Goal: Navigation & Orientation: Find specific page/section

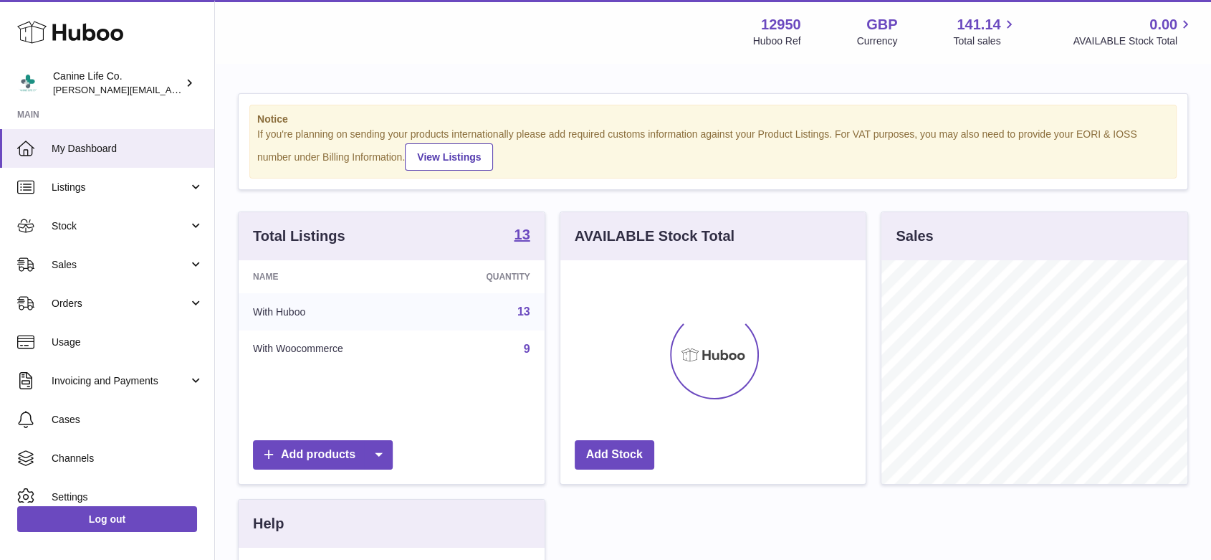
scroll to position [224, 305]
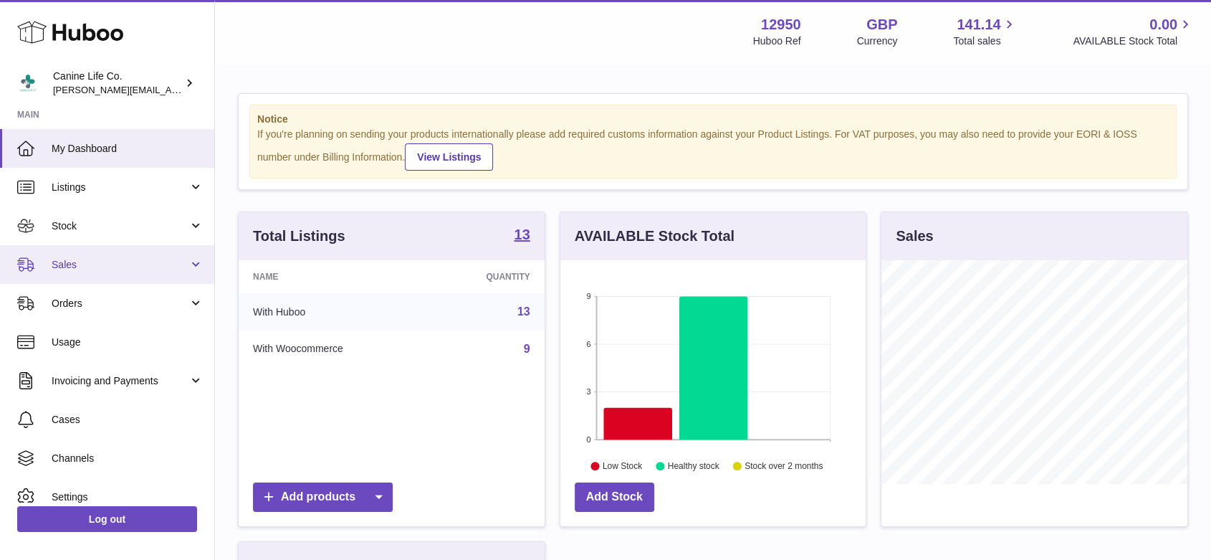
click at [87, 269] on span "Sales" at bounding box center [120, 265] width 137 height 14
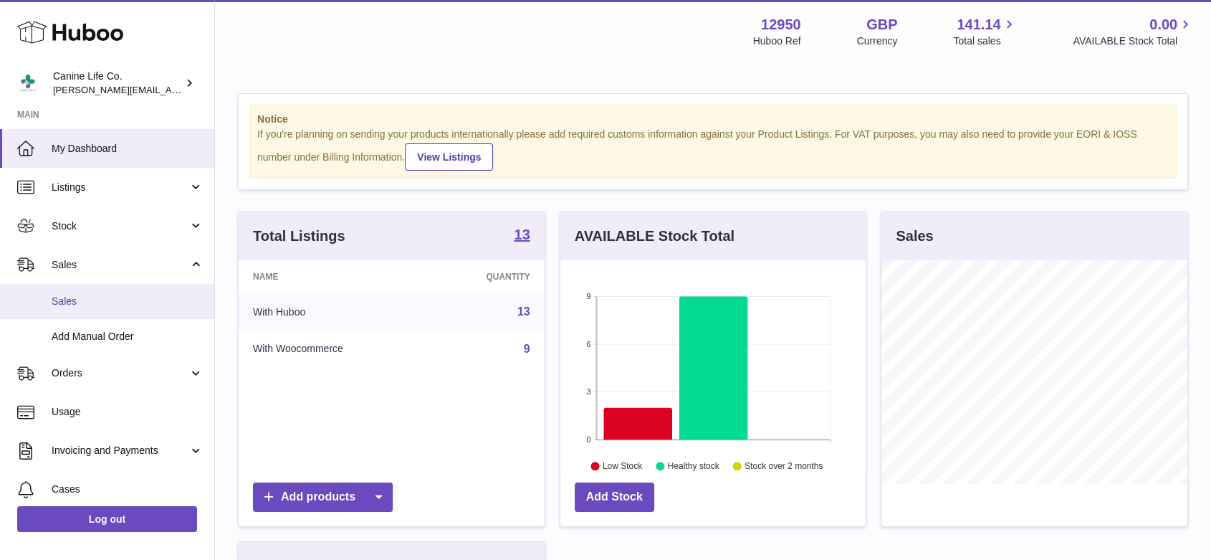
click at [83, 303] on span "Sales" at bounding box center [128, 302] width 152 height 14
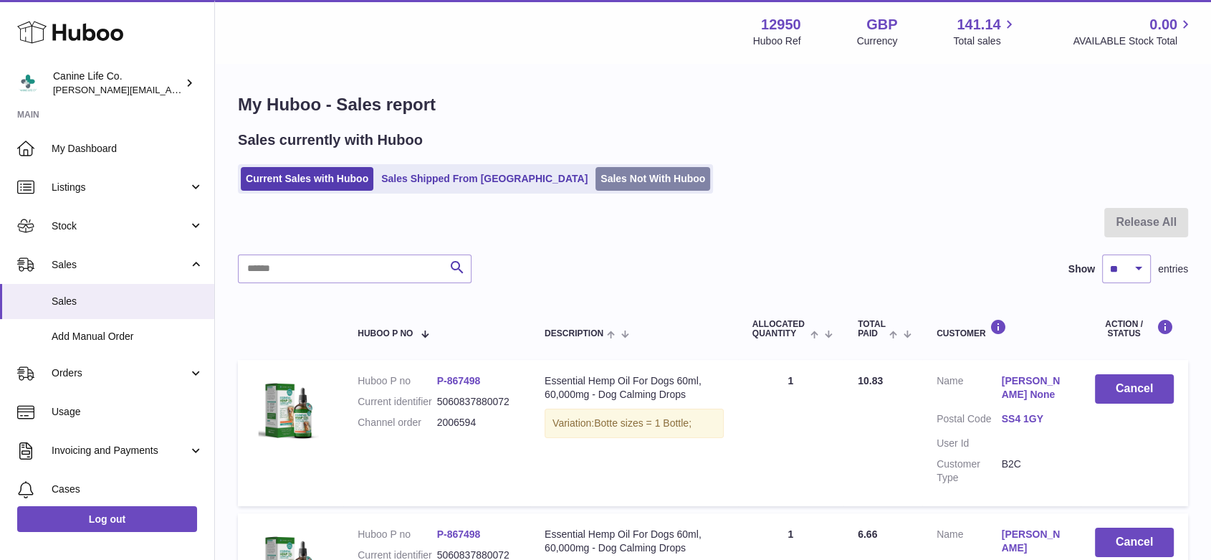
click at [596, 177] on link "Sales Not With Huboo" at bounding box center [653, 179] width 115 height 24
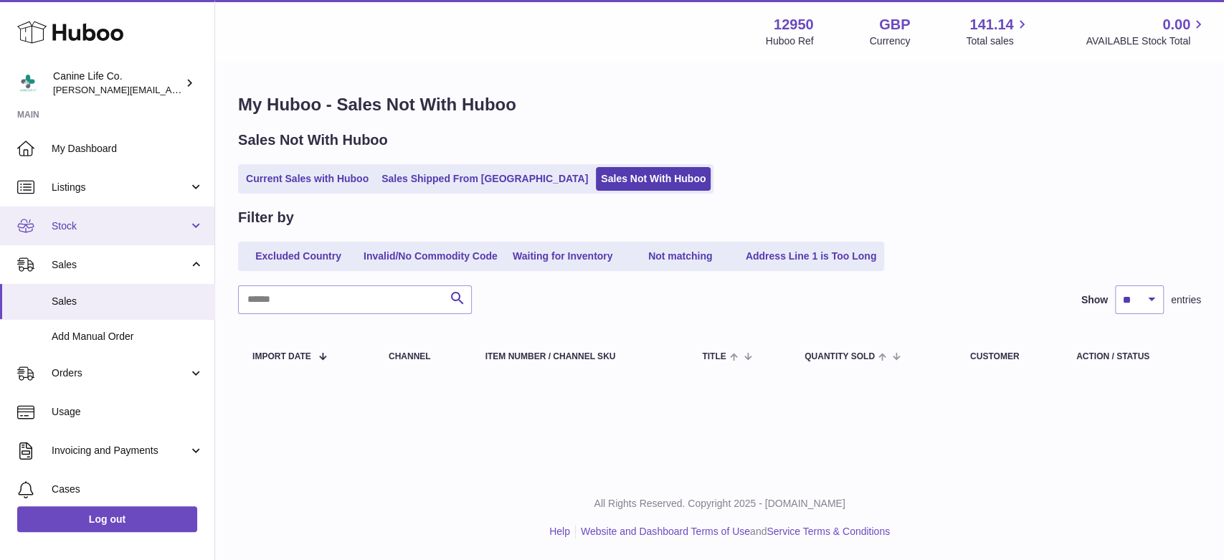
click at [105, 227] on span "Stock" at bounding box center [120, 226] width 137 height 14
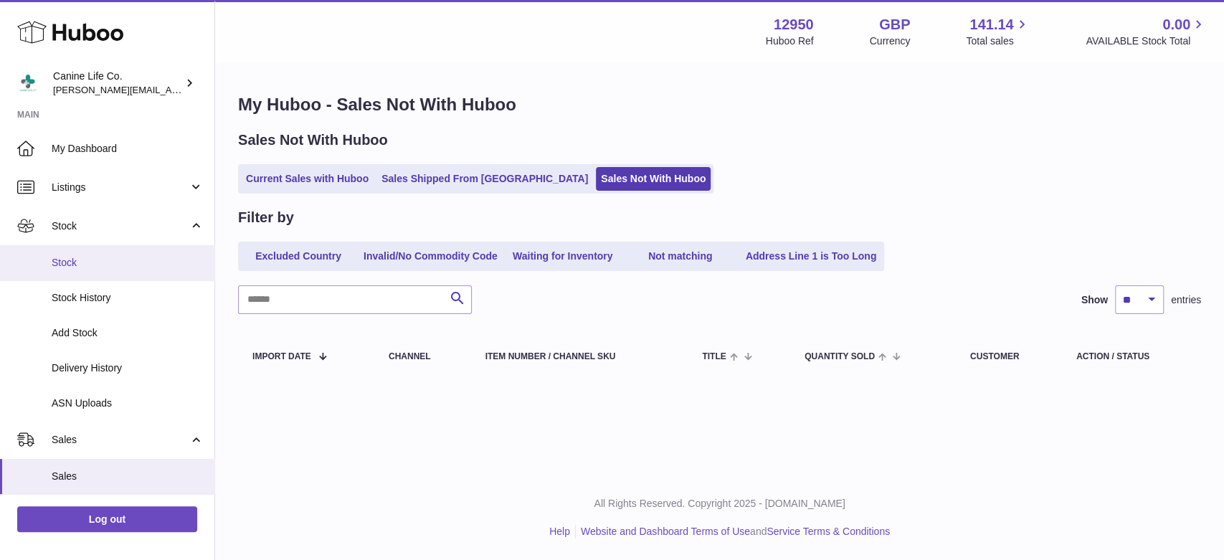
click at [104, 268] on span "Stock" at bounding box center [128, 263] width 152 height 14
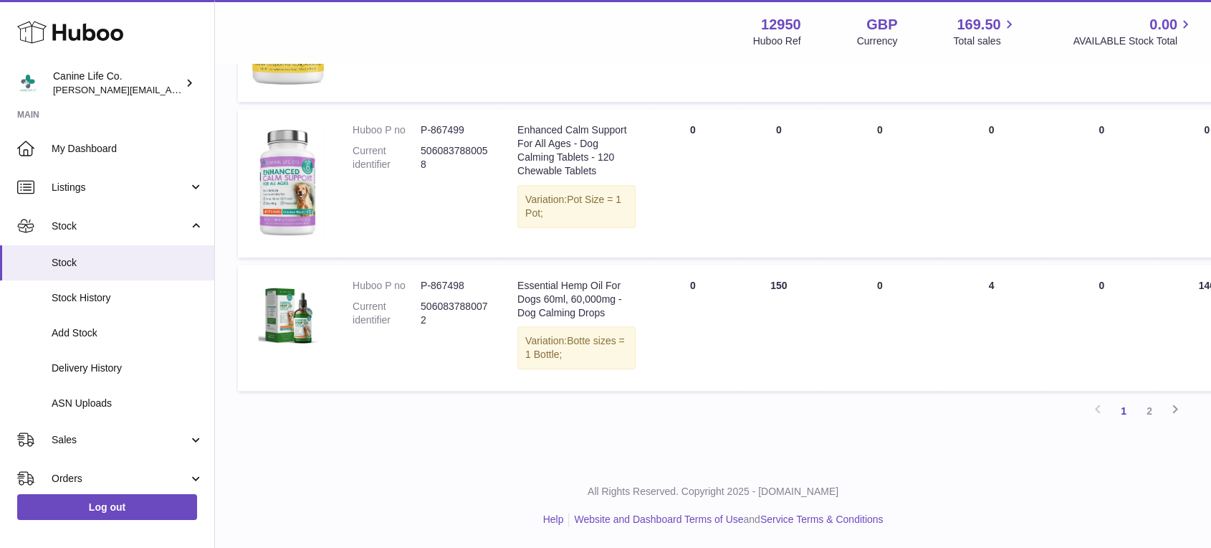
scroll to position [1697, 0]
click at [1149, 414] on link "2" at bounding box center [1150, 411] width 26 height 26
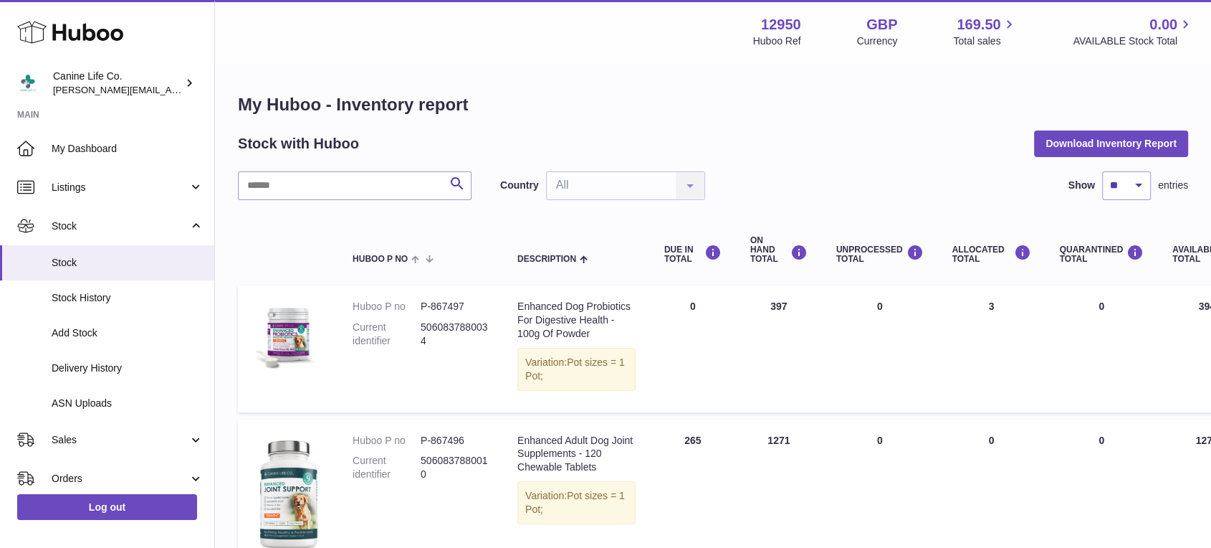
scroll to position [449, 0]
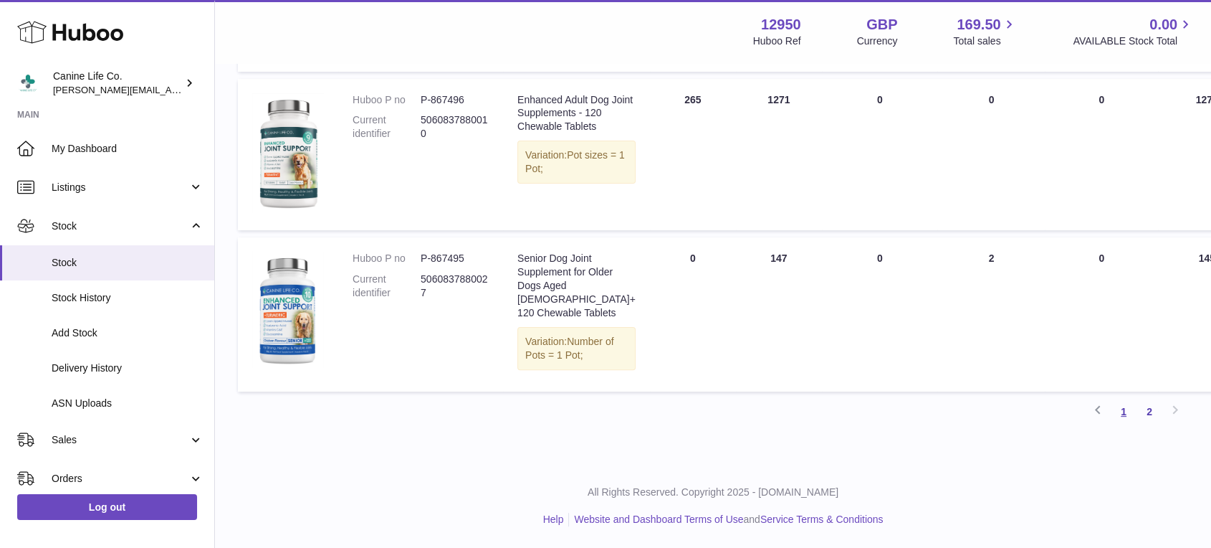
click at [1124, 414] on link "1" at bounding box center [1124, 412] width 26 height 26
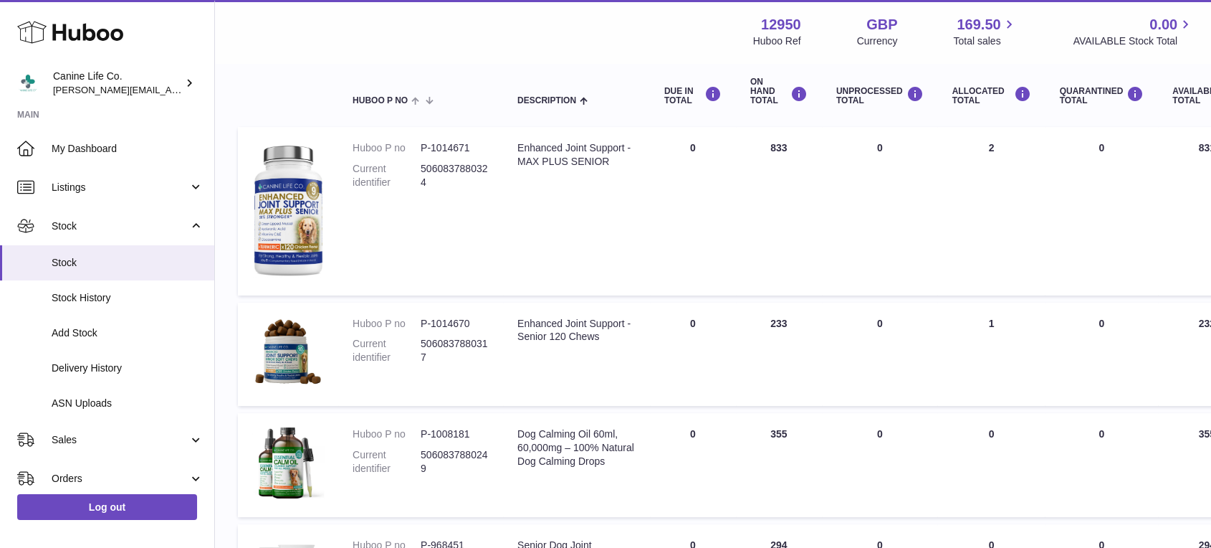
scroll to position [159, 0]
